Goal: Task Accomplishment & Management: Use online tool/utility

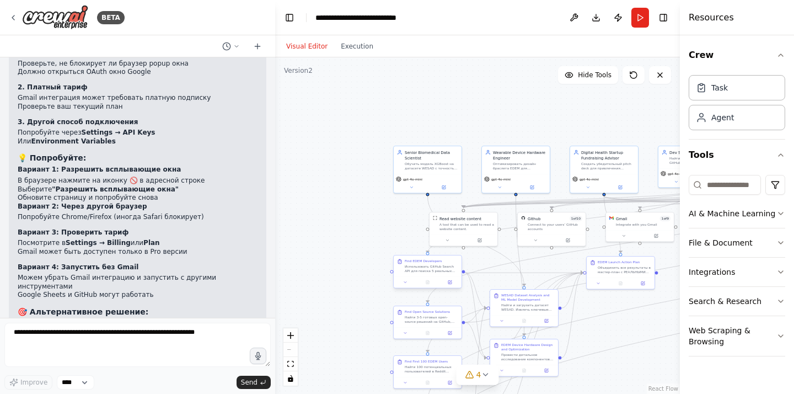
scroll to position [20156, 0]
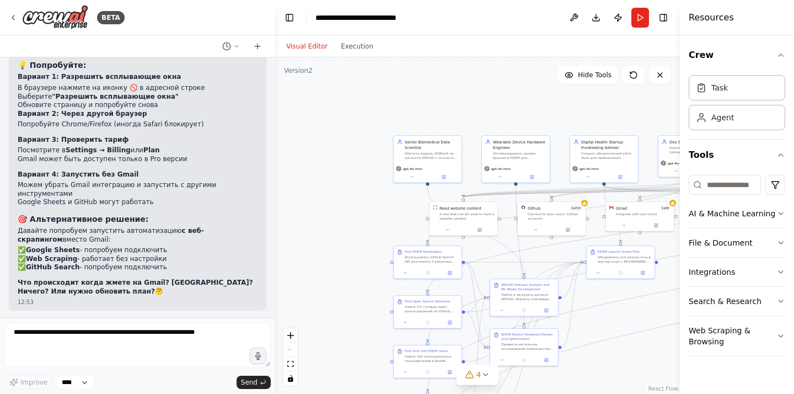
drag, startPoint x: 350, startPoint y: 277, endPoint x: 340, endPoint y: 250, distance: 29.1
click at [340, 250] on div ".deletable-edge-delete-btn { width: 20px; height: 20px; border: 0px solid #ffff…" at bounding box center [477, 225] width 405 height 336
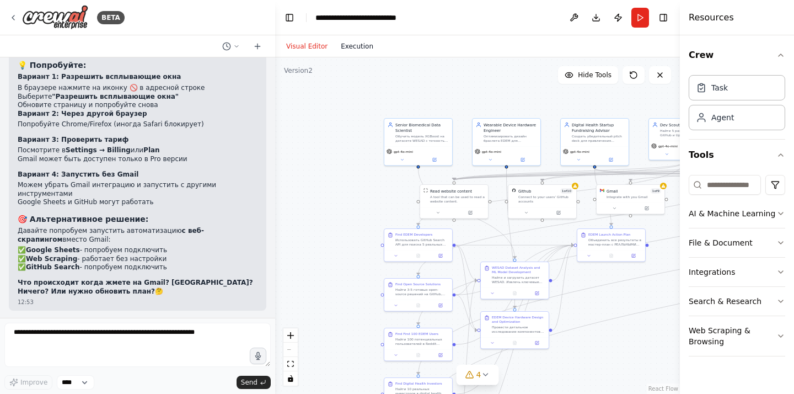
click at [366, 48] on button "Execution" at bounding box center [357, 46] width 46 height 13
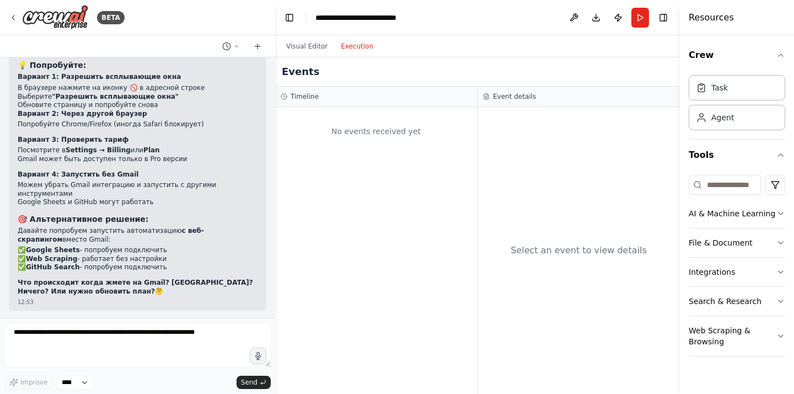
click at [302, 100] on h3 "Timeline" at bounding box center [305, 96] width 28 height 9
click at [636, 14] on button "Run" at bounding box center [640, 18] width 18 height 20
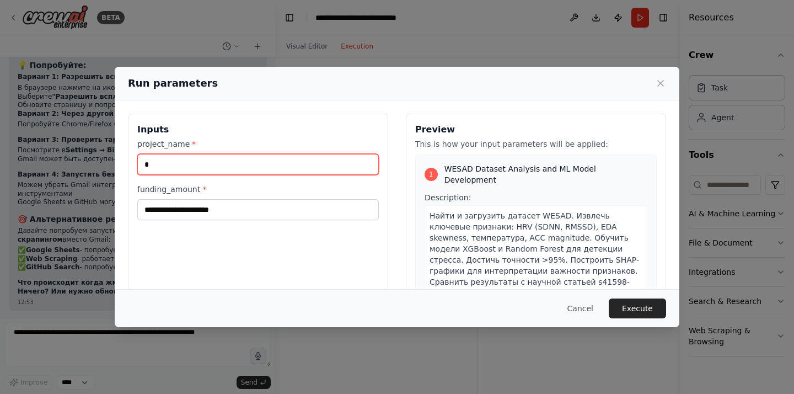
click at [304, 160] on input "*" at bounding box center [257, 164] width 241 height 21
type input "**"
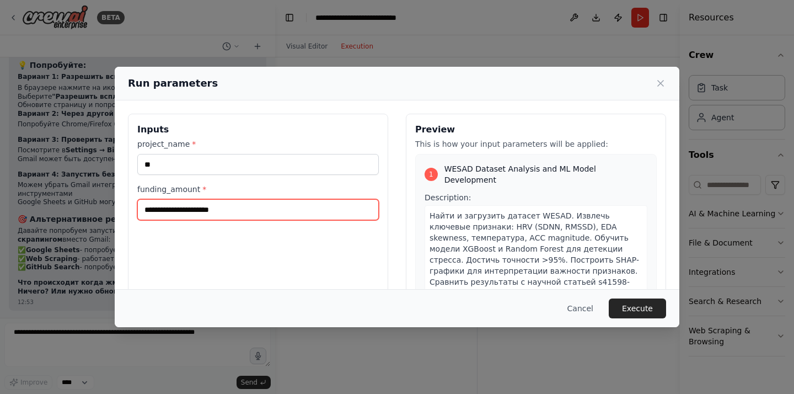
click at [273, 217] on input "funding_amount *" at bounding box center [257, 209] width 241 height 21
type input "*****"
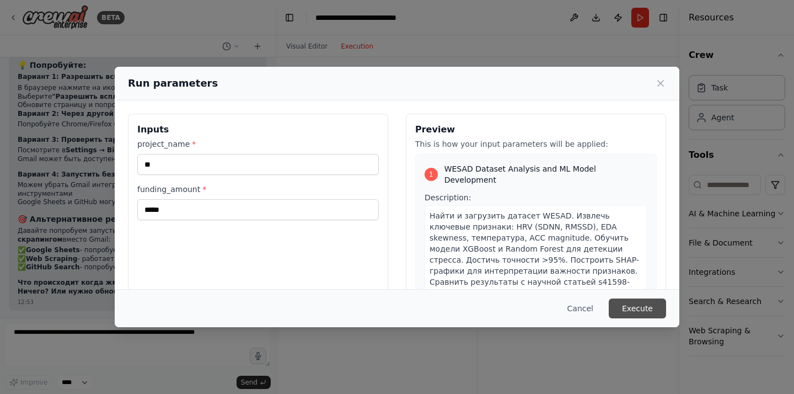
click at [645, 304] on button "Execute" at bounding box center [637, 308] width 57 height 20
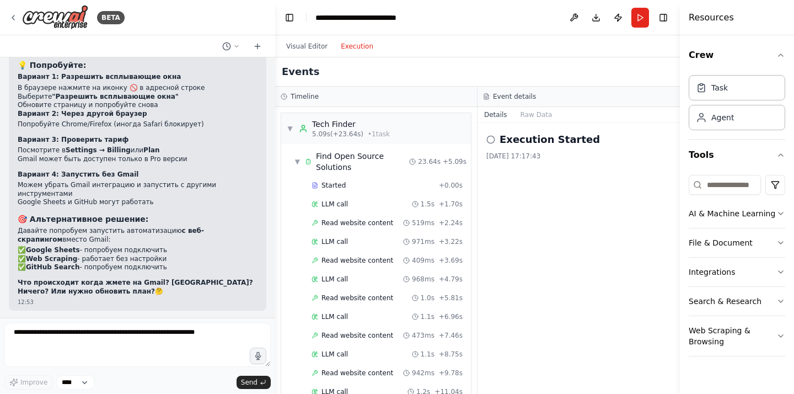
scroll to position [2407, 0]
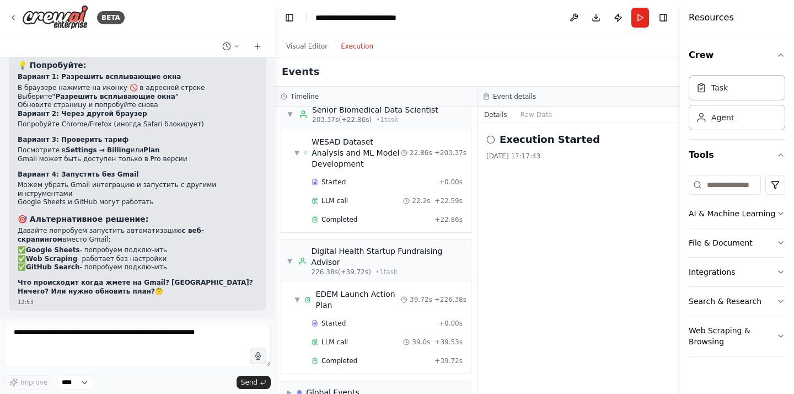
click at [498, 132] on div "Execution Started" at bounding box center [578, 139] width 185 height 15
click at [524, 112] on button "Raw Data" at bounding box center [536, 114] width 45 height 15
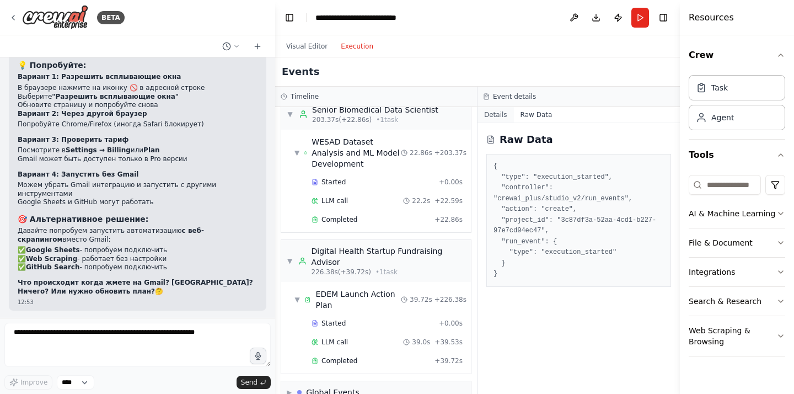
click at [494, 116] on button "Details" at bounding box center [495, 114] width 36 height 15
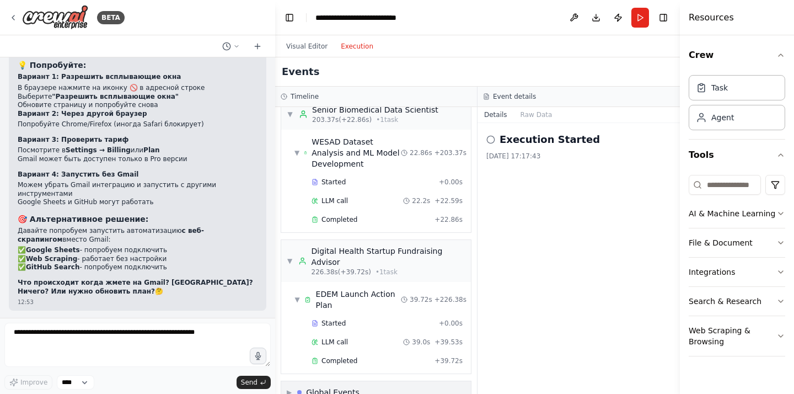
click at [344, 386] on div "Global Events" at bounding box center [332, 391] width 53 height 11
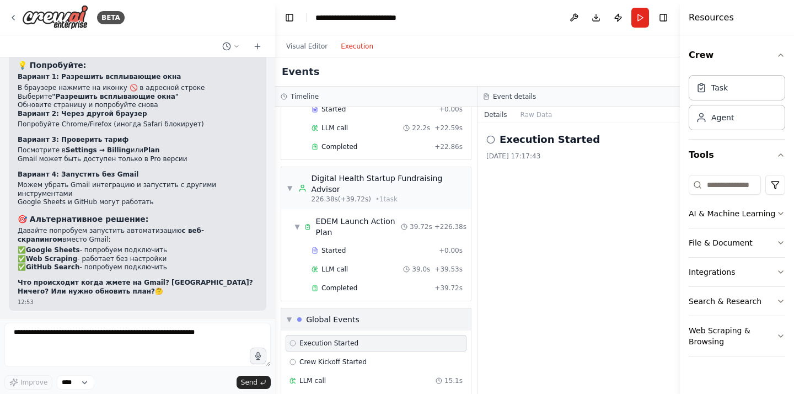
scroll to position [2507, 0]
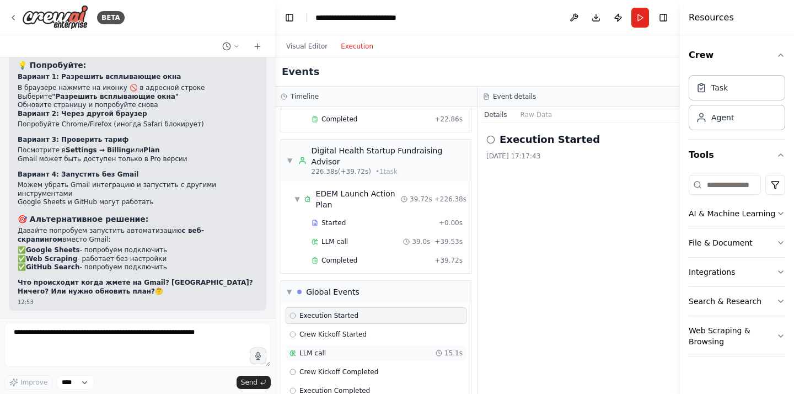
click at [326, 348] on div "LLM call 15.1s" at bounding box center [375, 352] width 173 height 9
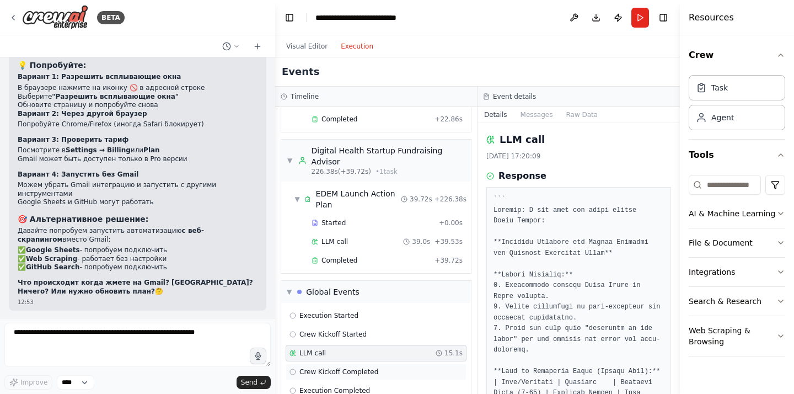
click at [356, 363] on div "Crew Kickoff Completed" at bounding box center [376, 371] width 181 height 17
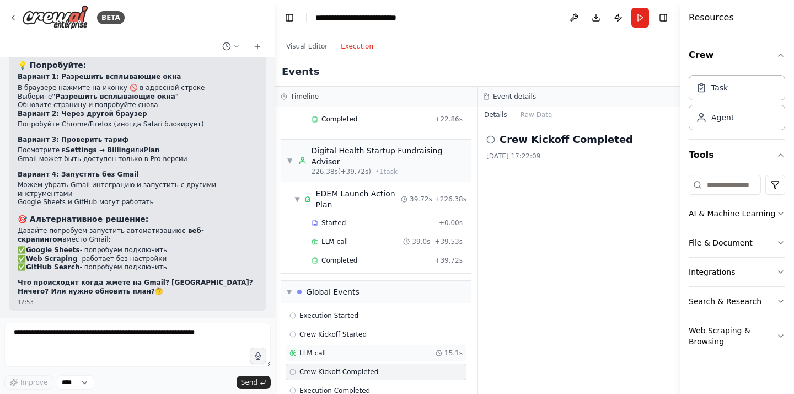
click at [356, 348] on div "LLM call 15.1s" at bounding box center [375, 352] width 173 height 9
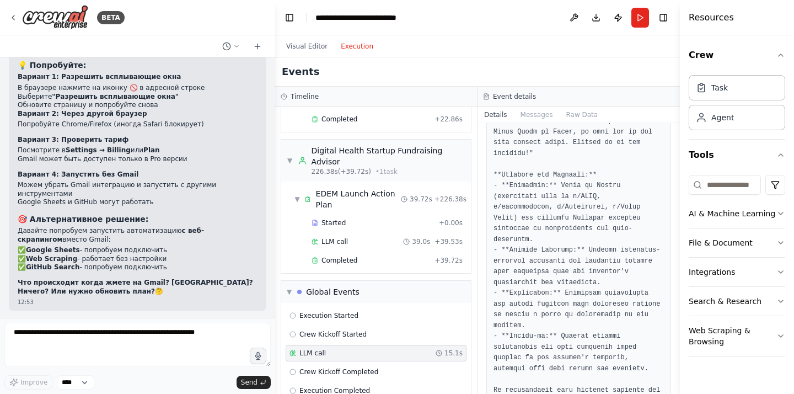
scroll to position [1051, 0]
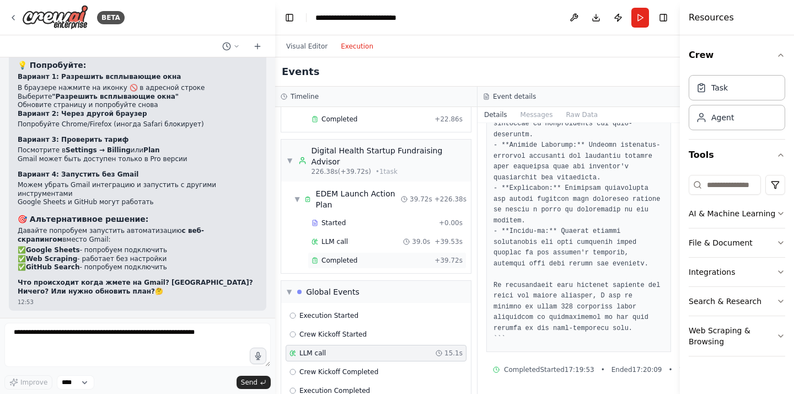
click at [362, 256] on div "Completed" at bounding box center [370, 260] width 119 height 9
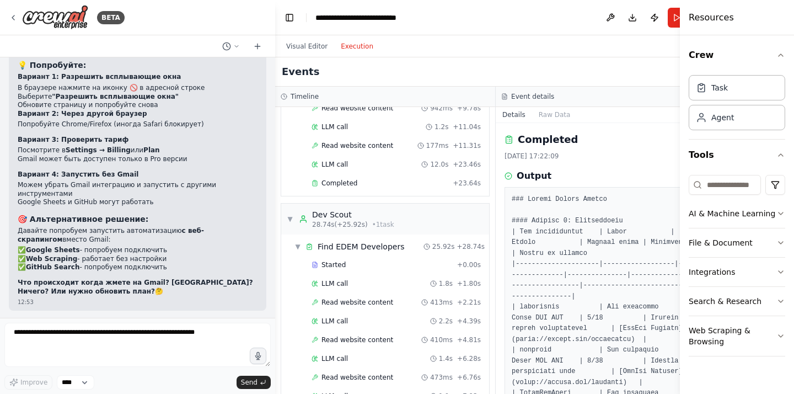
scroll to position [0, 0]
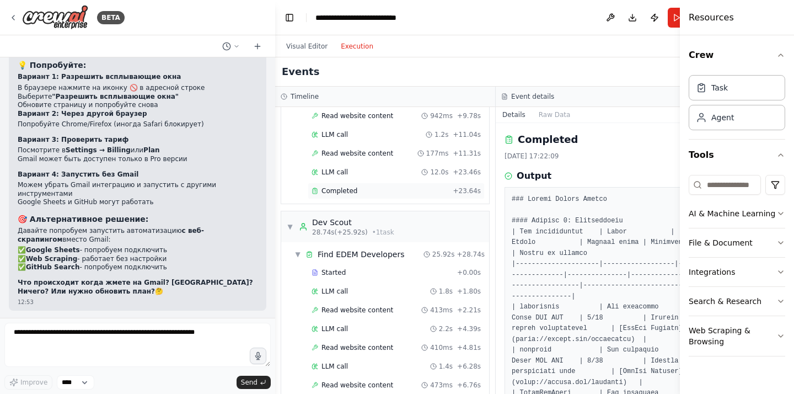
click at [352, 192] on span "Completed" at bounding box center [339, 190] width 36 height 9
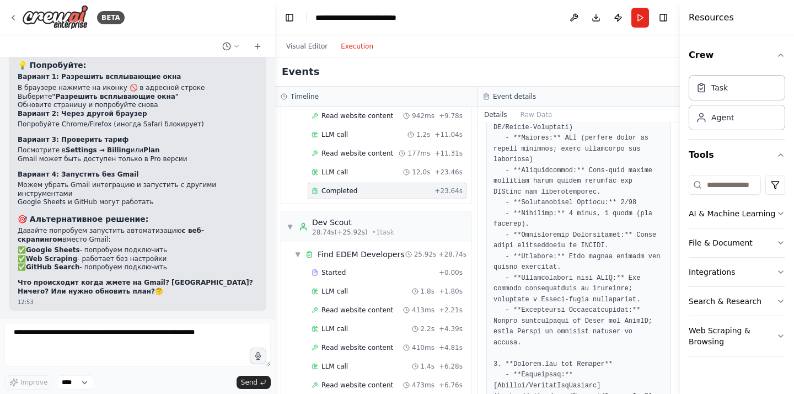
scroll to position [664, 0]
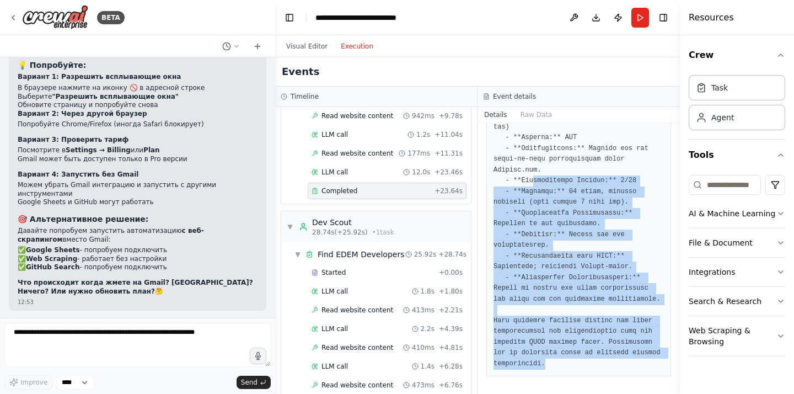
drag, startPoint x: 548, startPoint y: 358, endPoint x: 536, endPoint y: 164, distance: 194.4
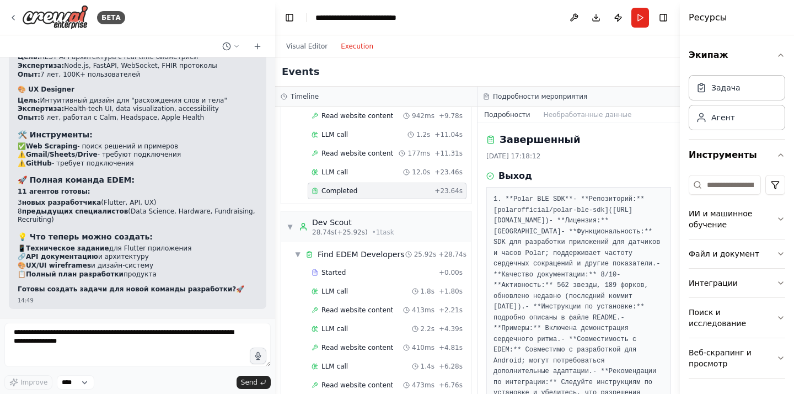
scroll to position [20173, 0]
click at [512, 209] on font "- **Репозиторий:** [polarofficial/polar-ble-sdk]([URL][DOMAIN_NAME])" at bounding box center [570, 209] width 155 height 29
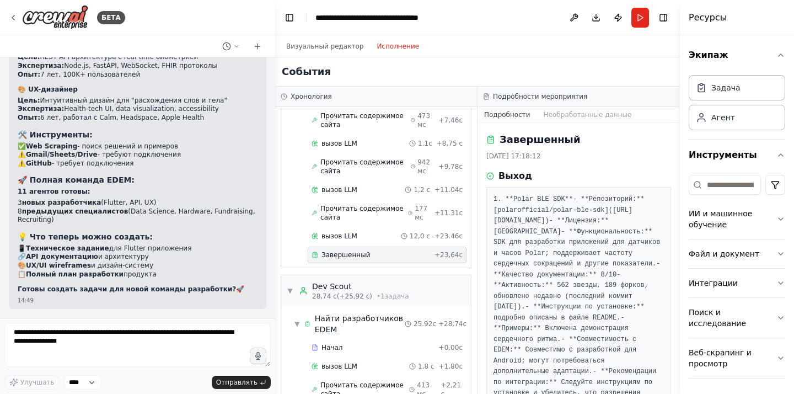
scroll to position [303, 0]
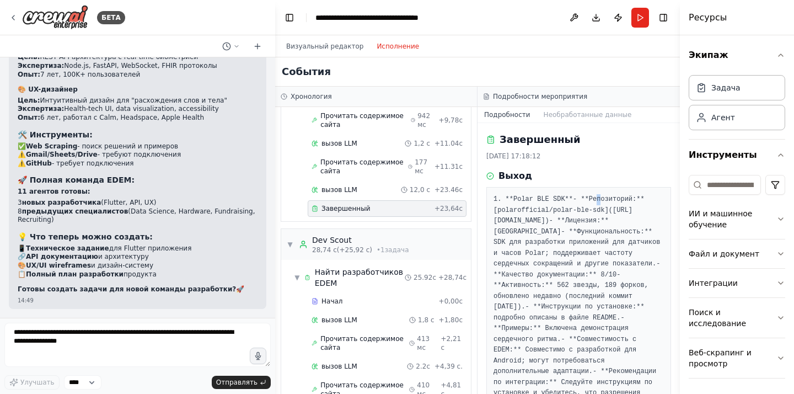
click at [512, 209] on font "- **Репозиторий:** [polarofficial/polar-ble-sdk]([URL][DOMAIN_NAME])" at bounding box center [570, 209] width 155 height 29
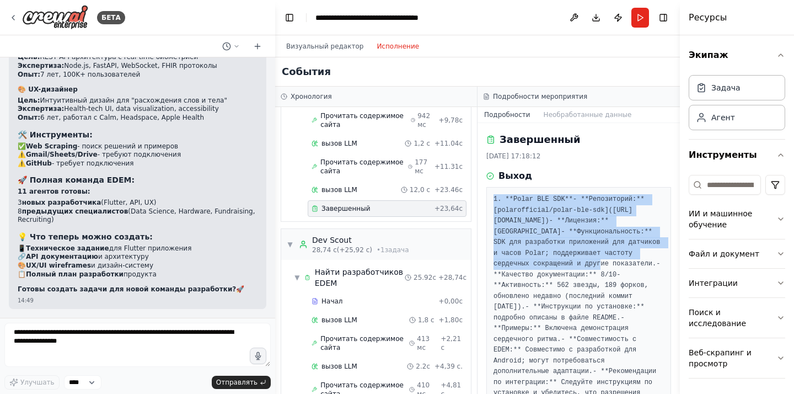
drag, startPoint x: 494, startPoint y: 201, endPoint x: 567, endPoint y: 366, distance: 180.7
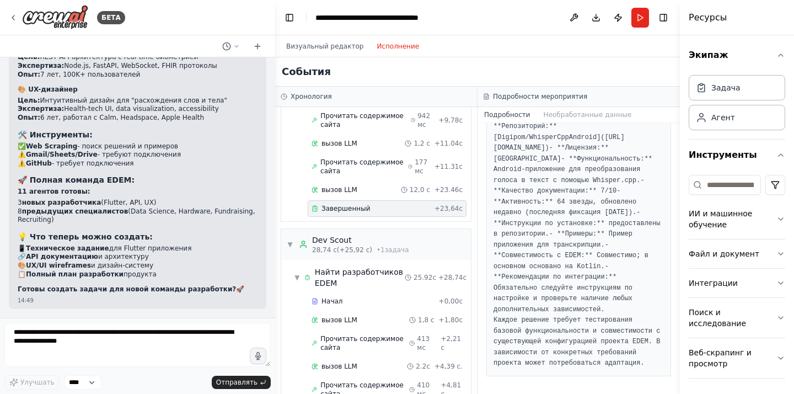
scroll to position [739, 0]
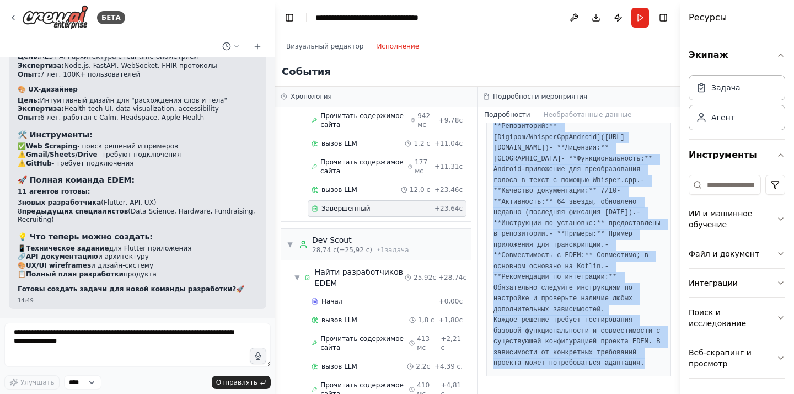
click at [642, 362] on font "Каждое решение требует тестирования базовой функциональности и совместимости с …" at bounding box center [578, 341] width 171 height 51
copy pre "9. **Lorem IPS DOL** - **Sitametcons:** [adipiscingeli/seddo-eiu-tem](incid://u…"
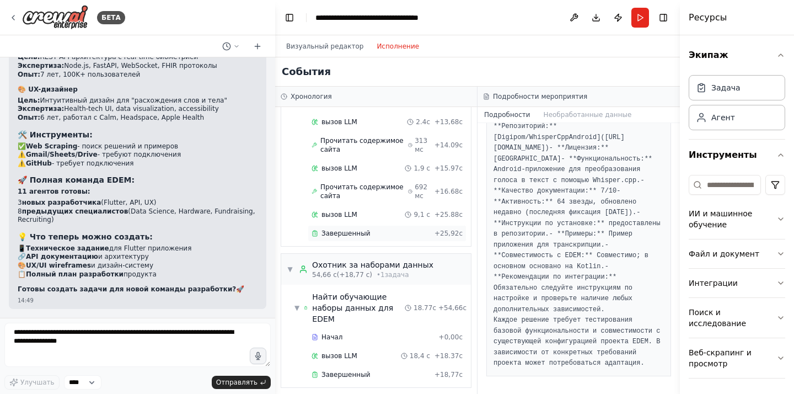
click at [353, 232] on font "Завершенный" at bounding box center [345, 233] width 49 height 8
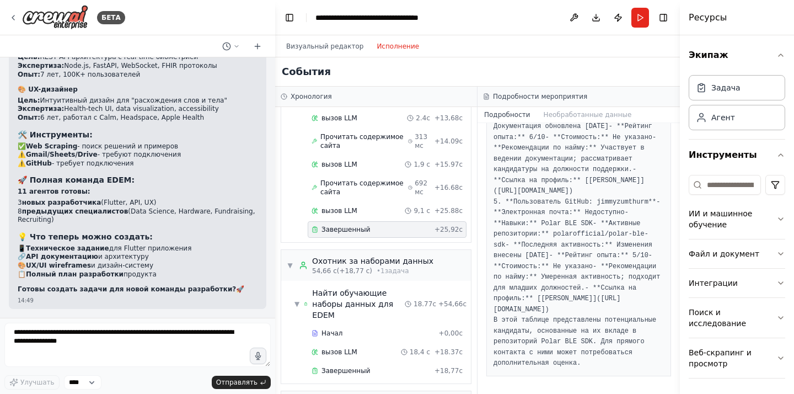
click at [550, 228] on pre "1. **Пользователь GitHub: palmqvisti** - **Электронная почта:** Недоступно - **…" at bounding box center [578, 41] width 170 height 656
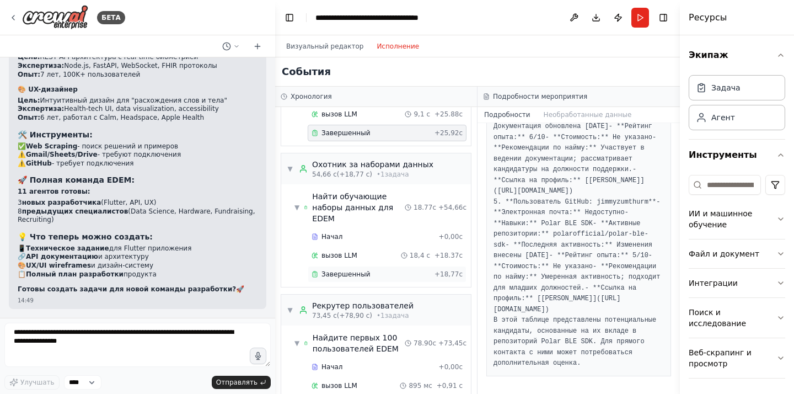
click at [378, 270] on div "Завершенный" at bounding box center [370, 274] width 119 height 9
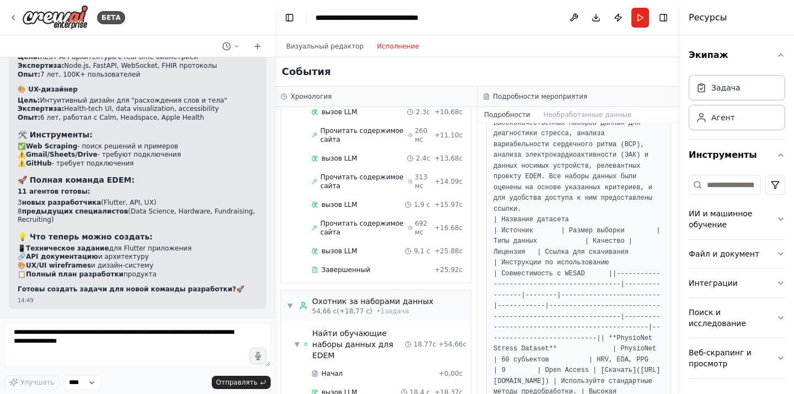
scroll to position [0, 0]
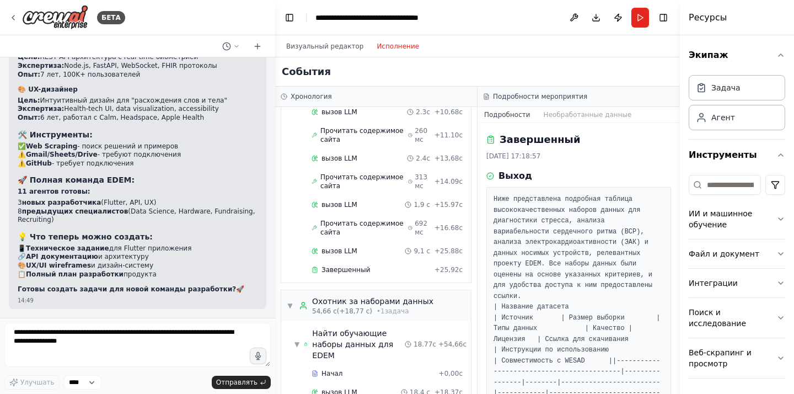
click at [577, 212] on font "Ниже представлена подробная таблица высококачественных наборов данных для диагн…" at bounding box center [574, 247] width 163 height 105
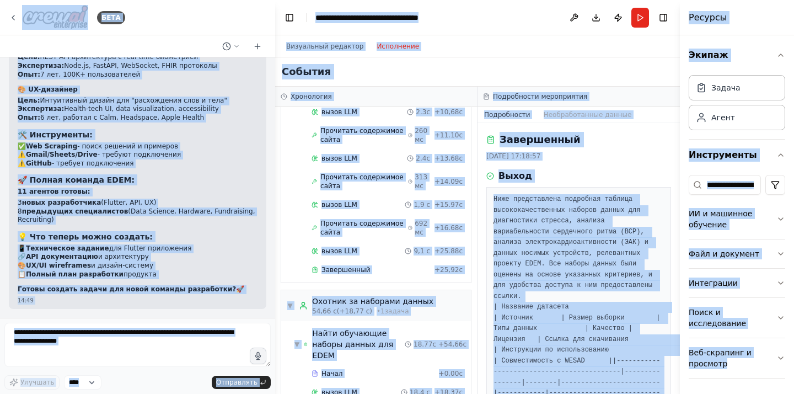
click at [577, 212] on font "Ниже представлена подробная таблица высококачественных наборов данных для диагн…" at bounding box center [574, 247] width 163 height 105
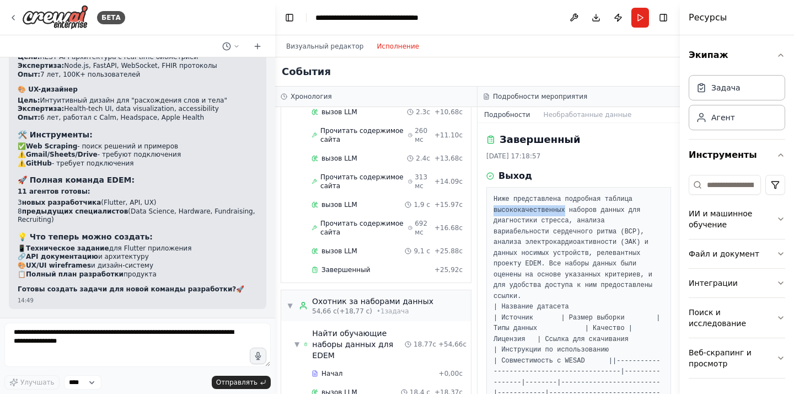
click at [577, 212] on font "Ниже представлена подробная таблица высококачественных наборов данных для диагн…" at bounding box center [574, 247] width 163 height 105
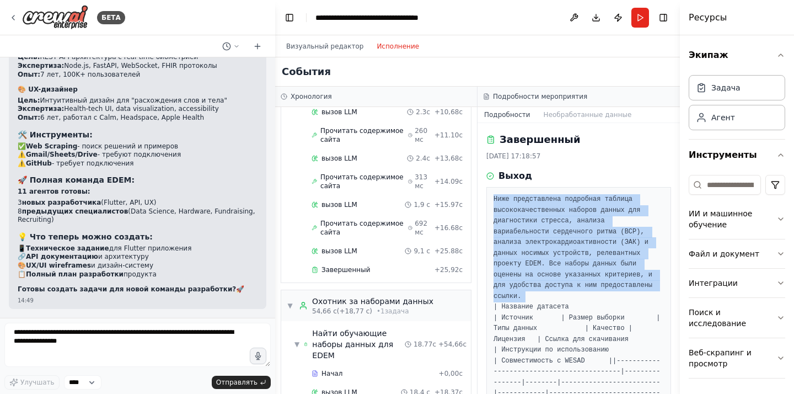
click at [577, 212] on font "Ниже представлена подробная таблица высококачественных наборов данных для диагн…" at bounding box center [574, 247] width 163 height 105
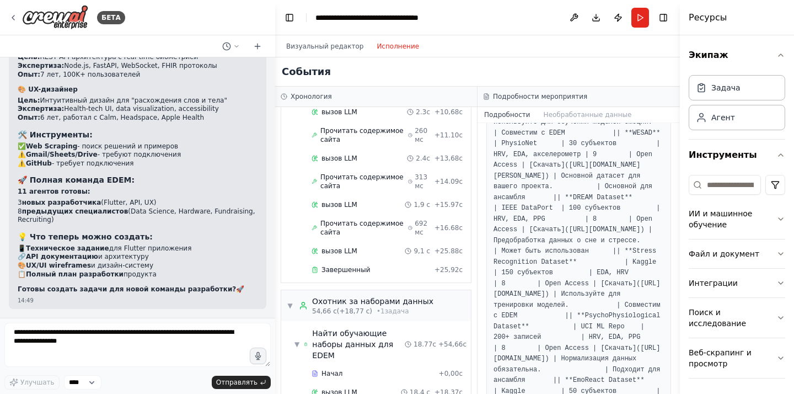
scroll to position [965, 0]
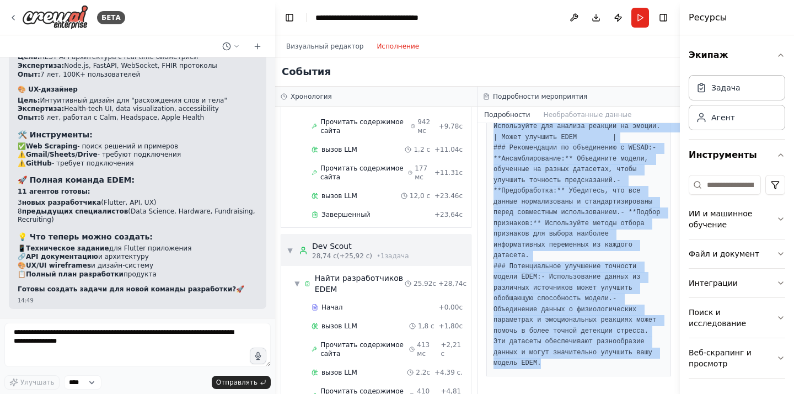
scroll to position [299, 0]
